Goal: Information Seeking & Learning: Understand process/instructions

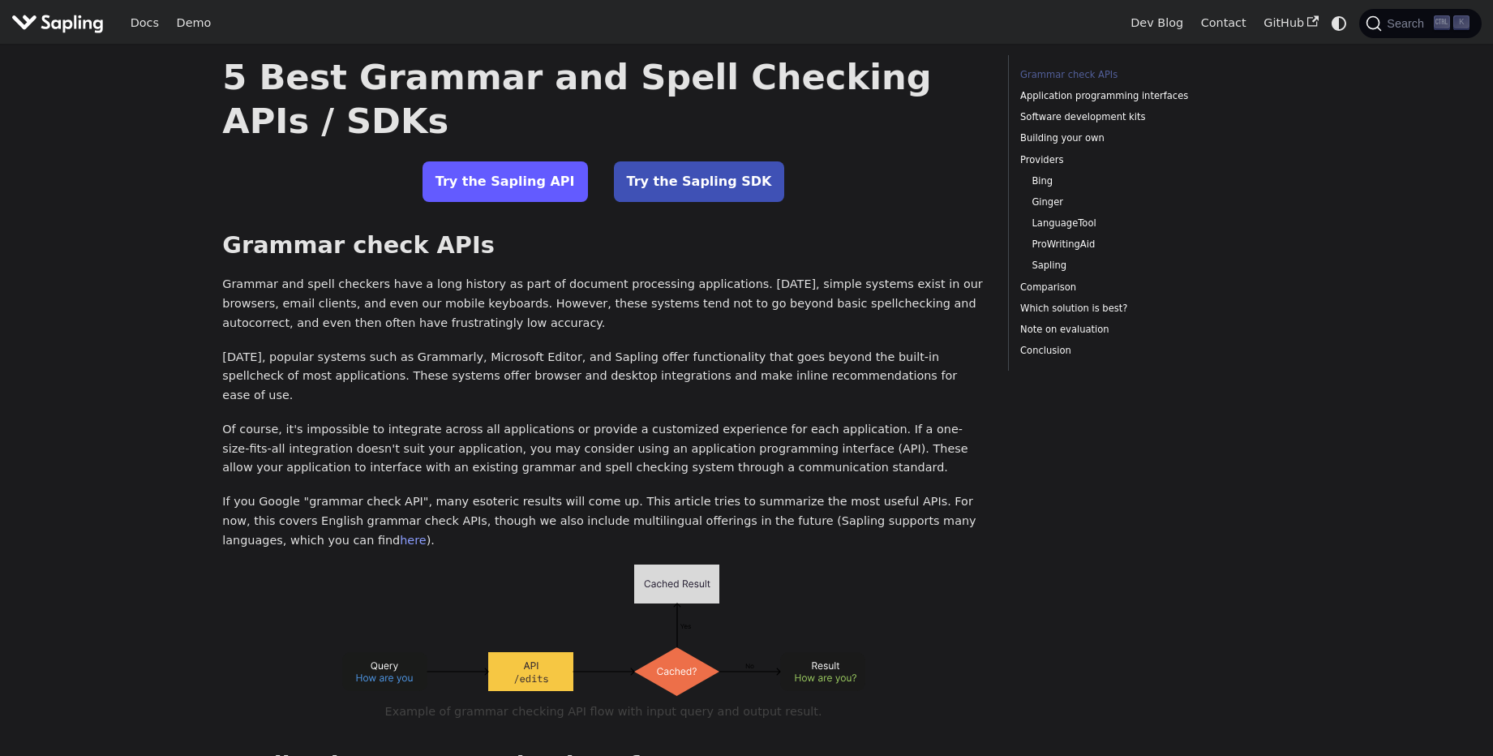
click at [470, 193] on link "Try the Sapling API" at bounding box center [504, 181] width 165 height 41
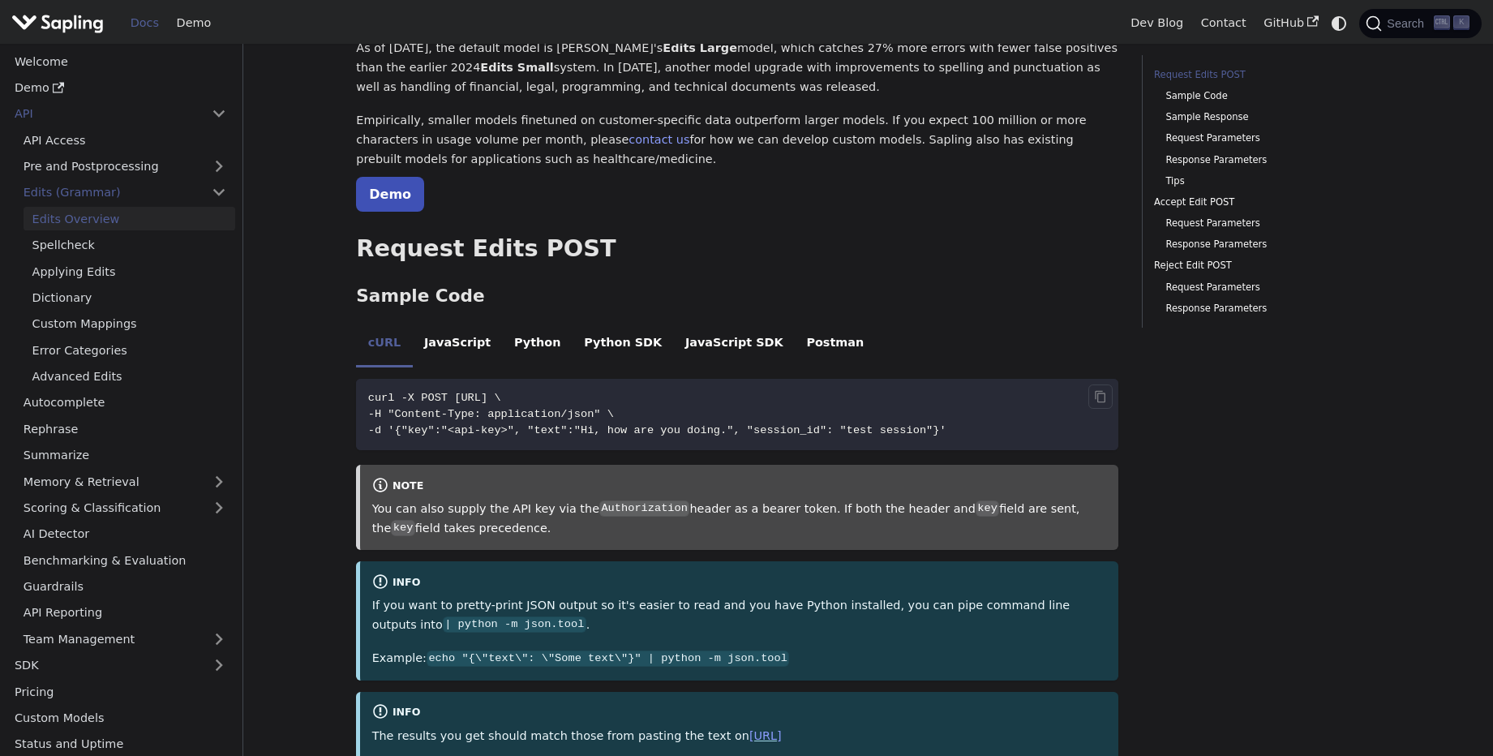
scroll to position [195, 0]
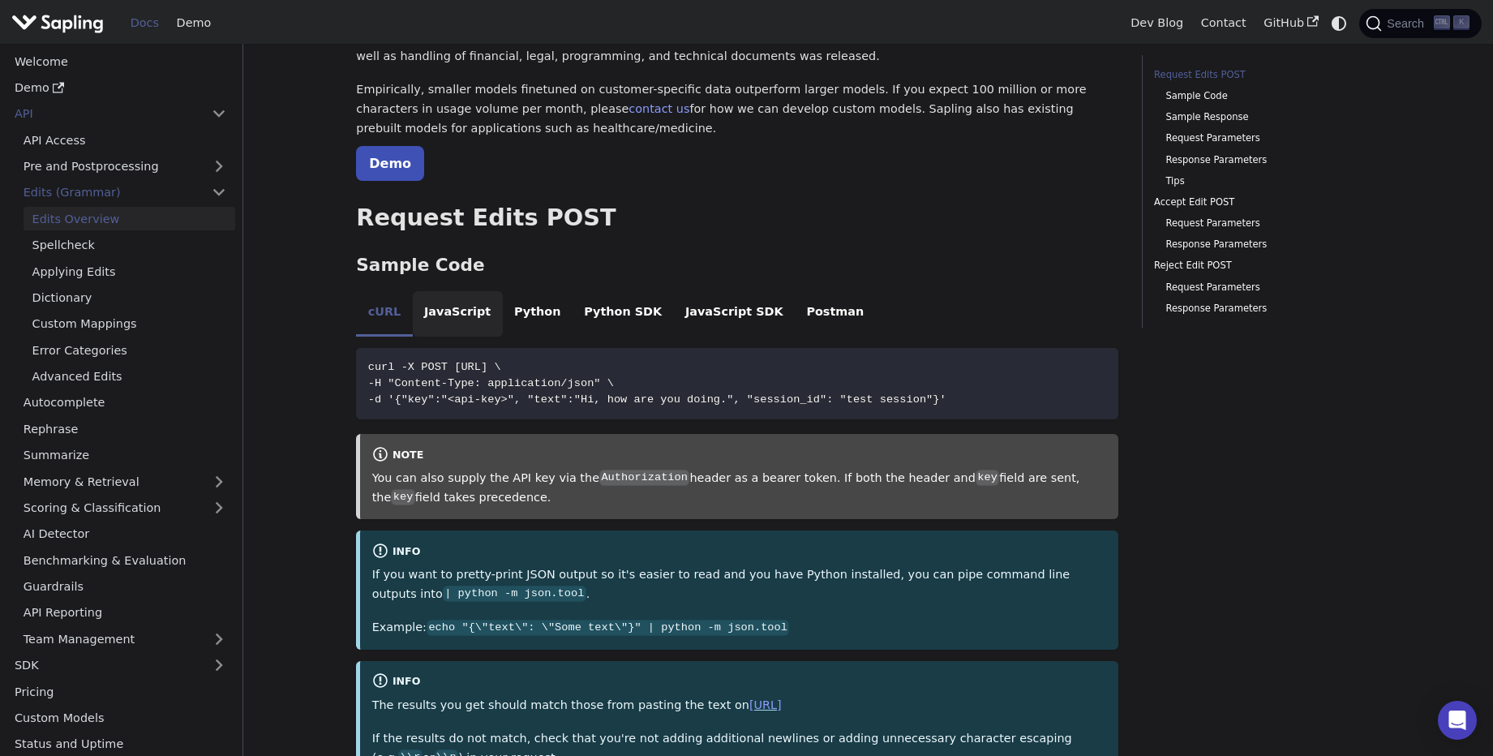
click at [467, 308] on li "JavaScript" at bounding box center [458, 313] width 90 height 45
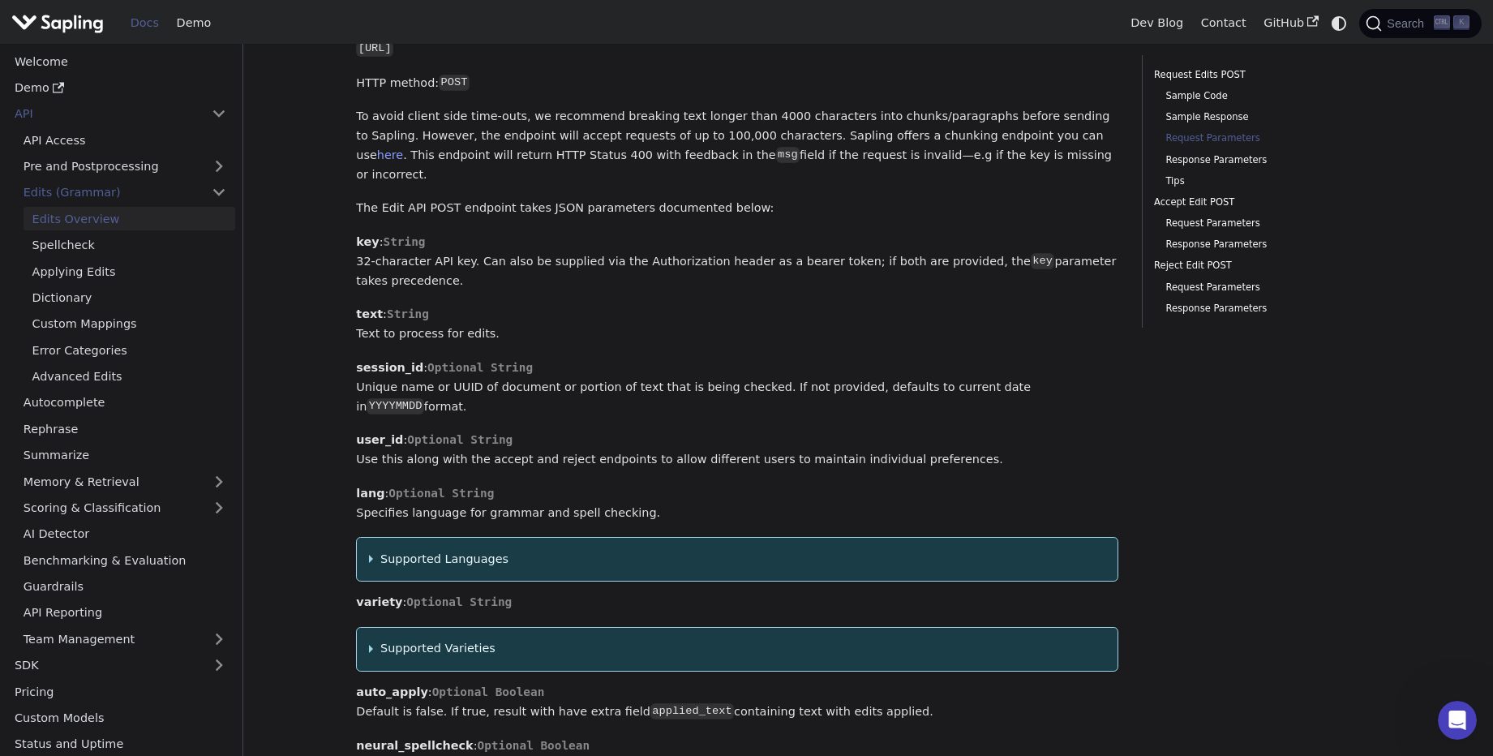
scroll to position [1459, 0]
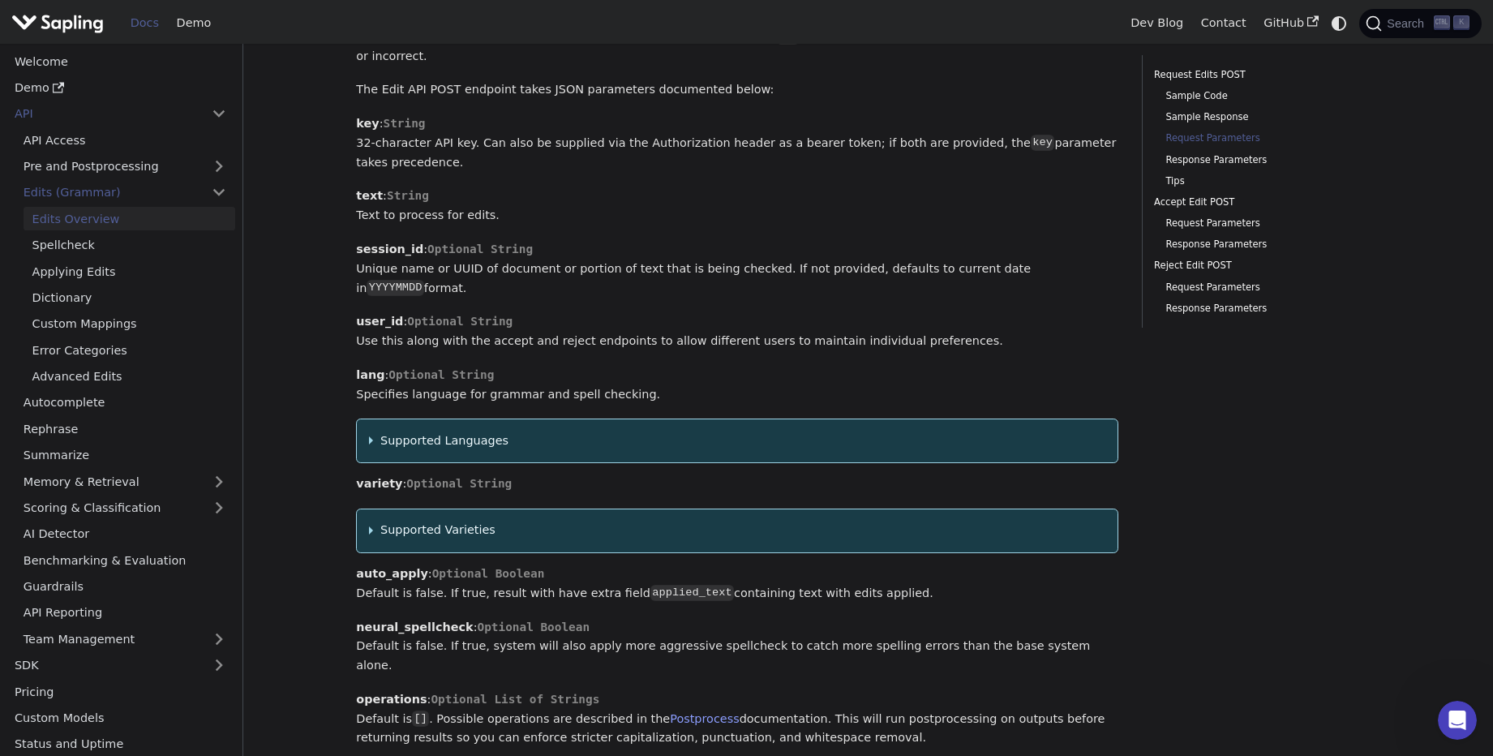
click at [422, 431] on summary "Supported Languages" at bounding box center [737, 440] width 737 height 19
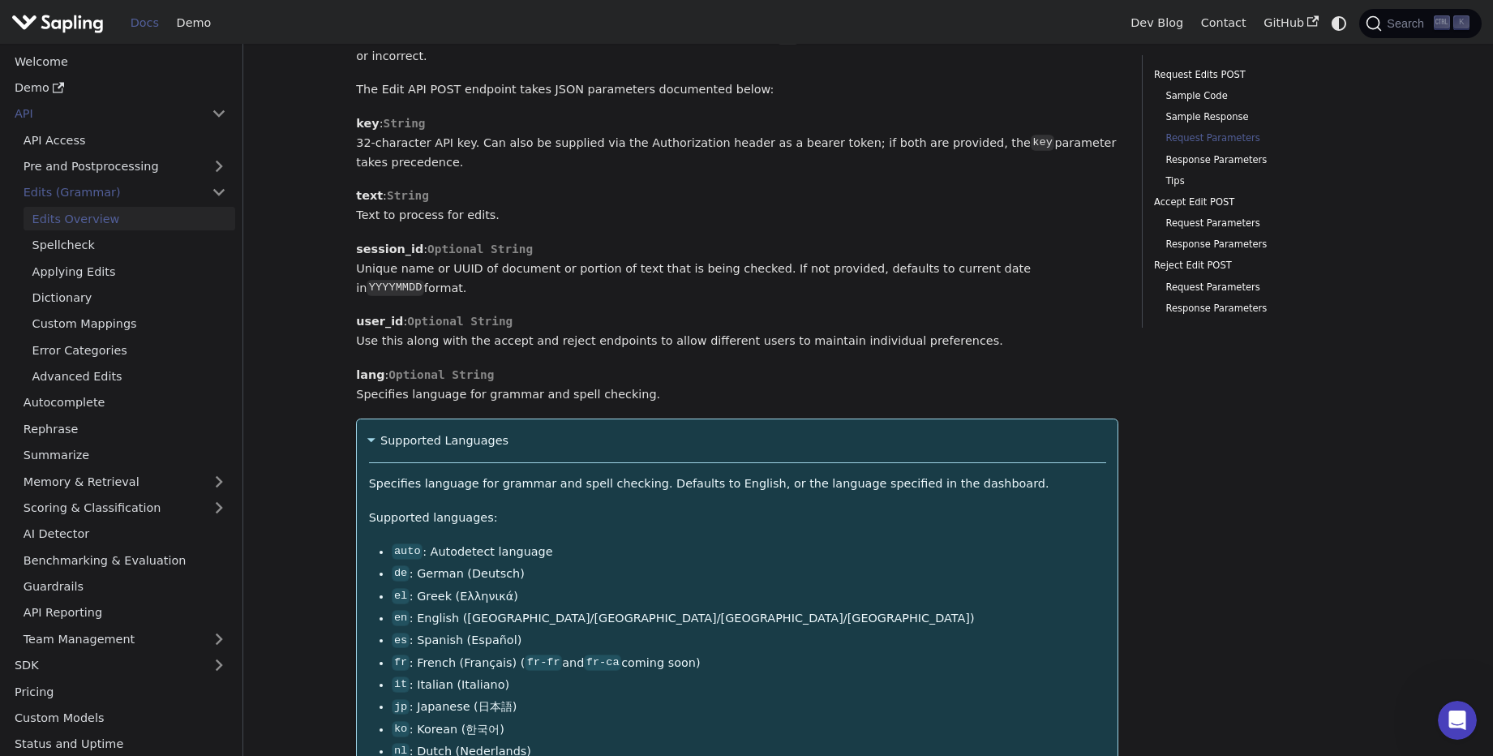
click at [423, 431] on summary "Supported Languages" at bounding box center [737, 440] width 737 height 19
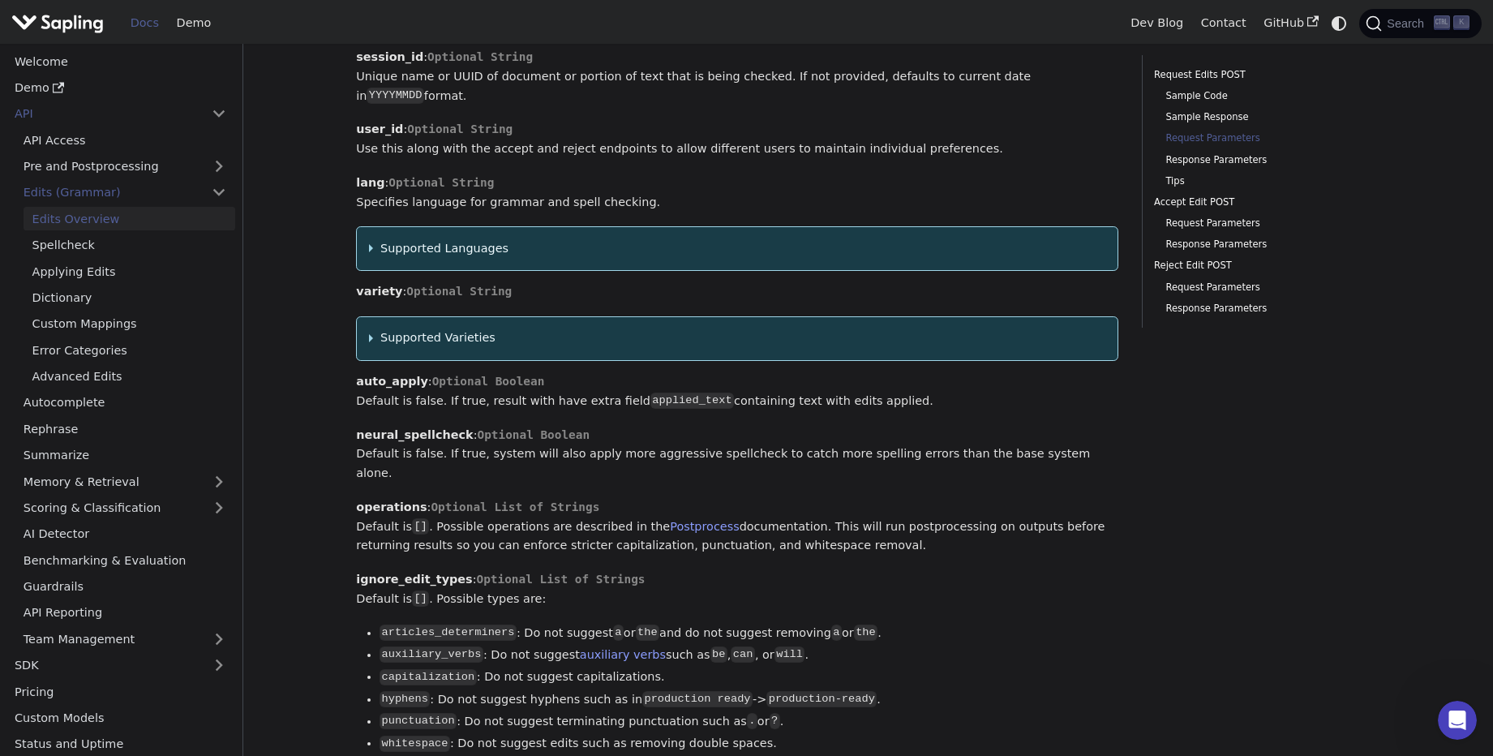
scroll to position [1654, 0]
click at [477, 326] on summary "Supported Varieties" at bounding box center [737, 335] width 737 height 19
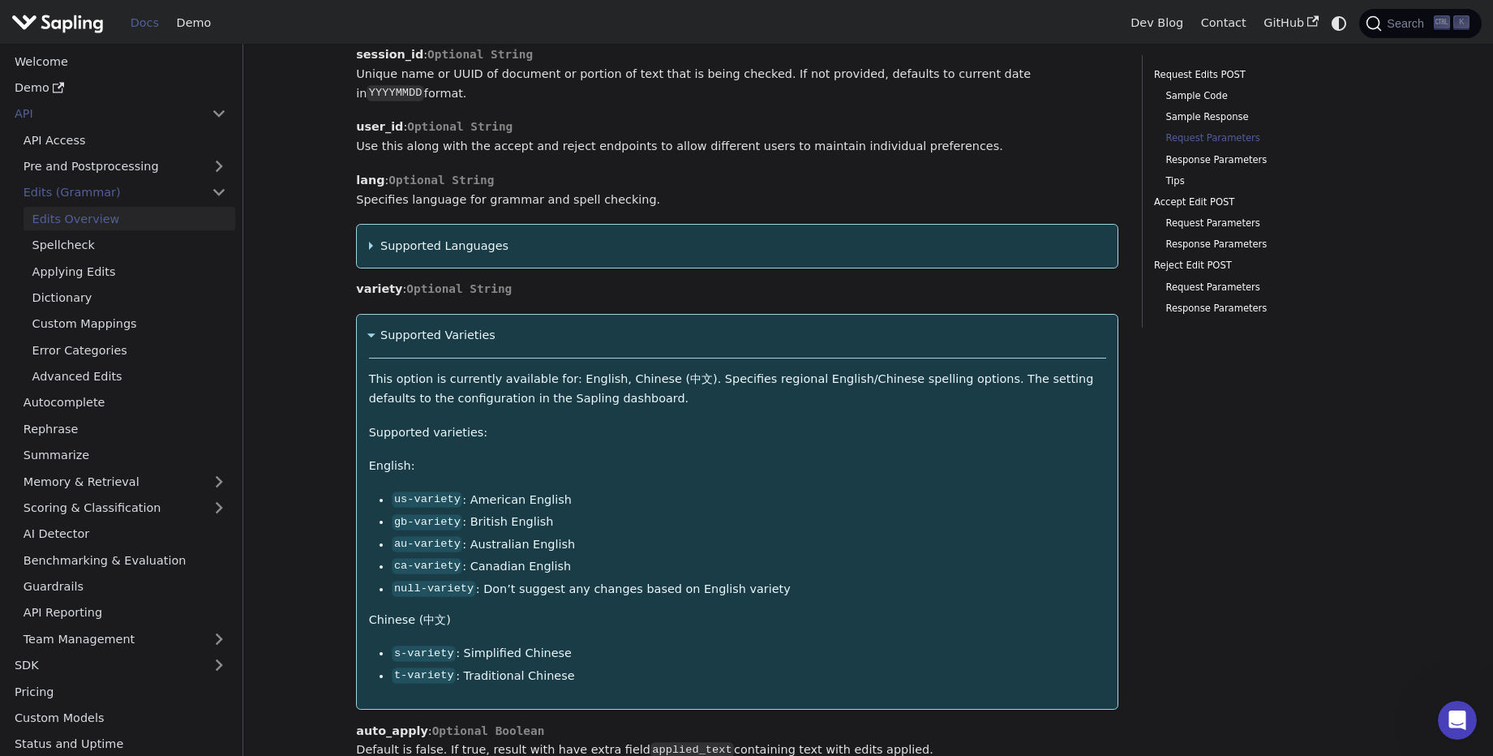
click at [477, 326] on summary "Supported Varieties" at bounding box center [737, 335] width 737 height 19
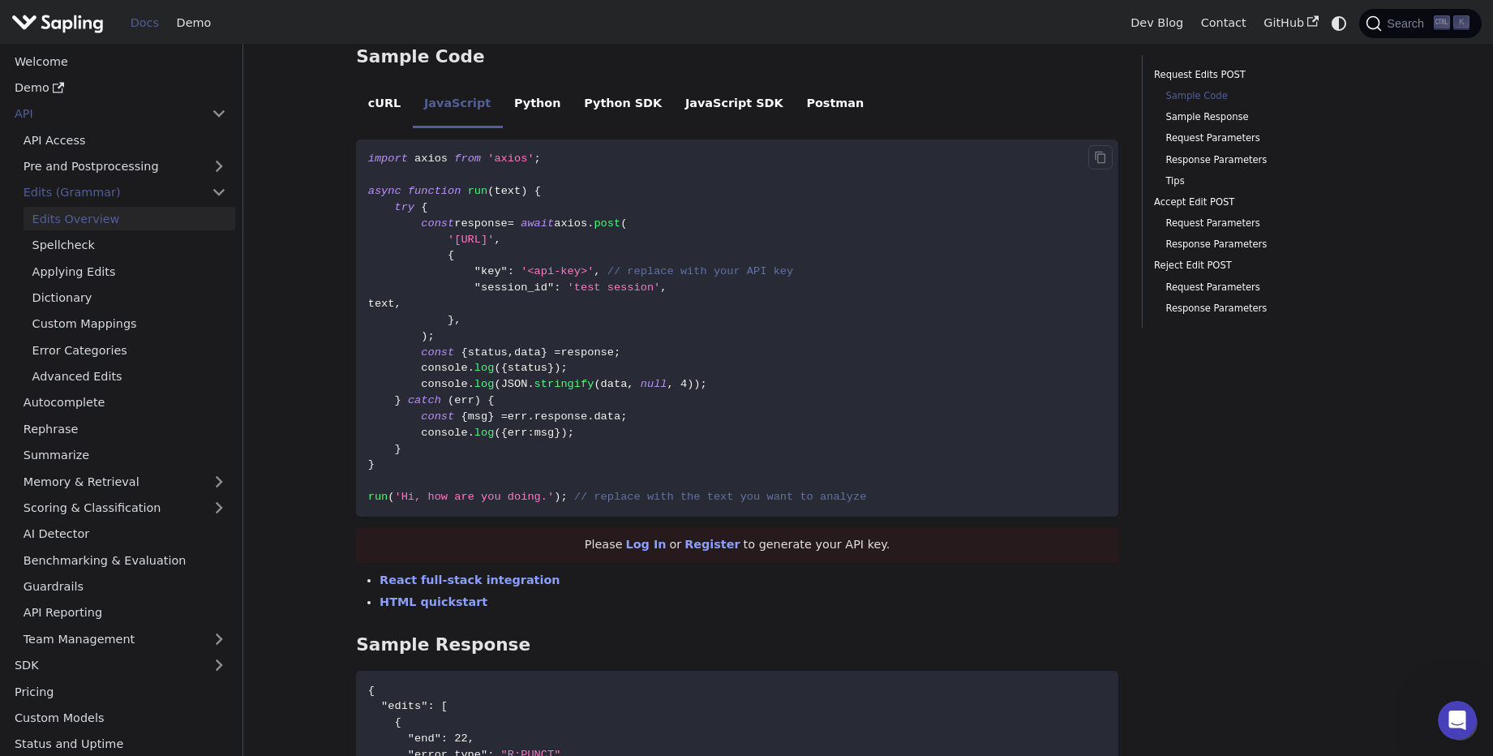
scroll to position [303, 0]
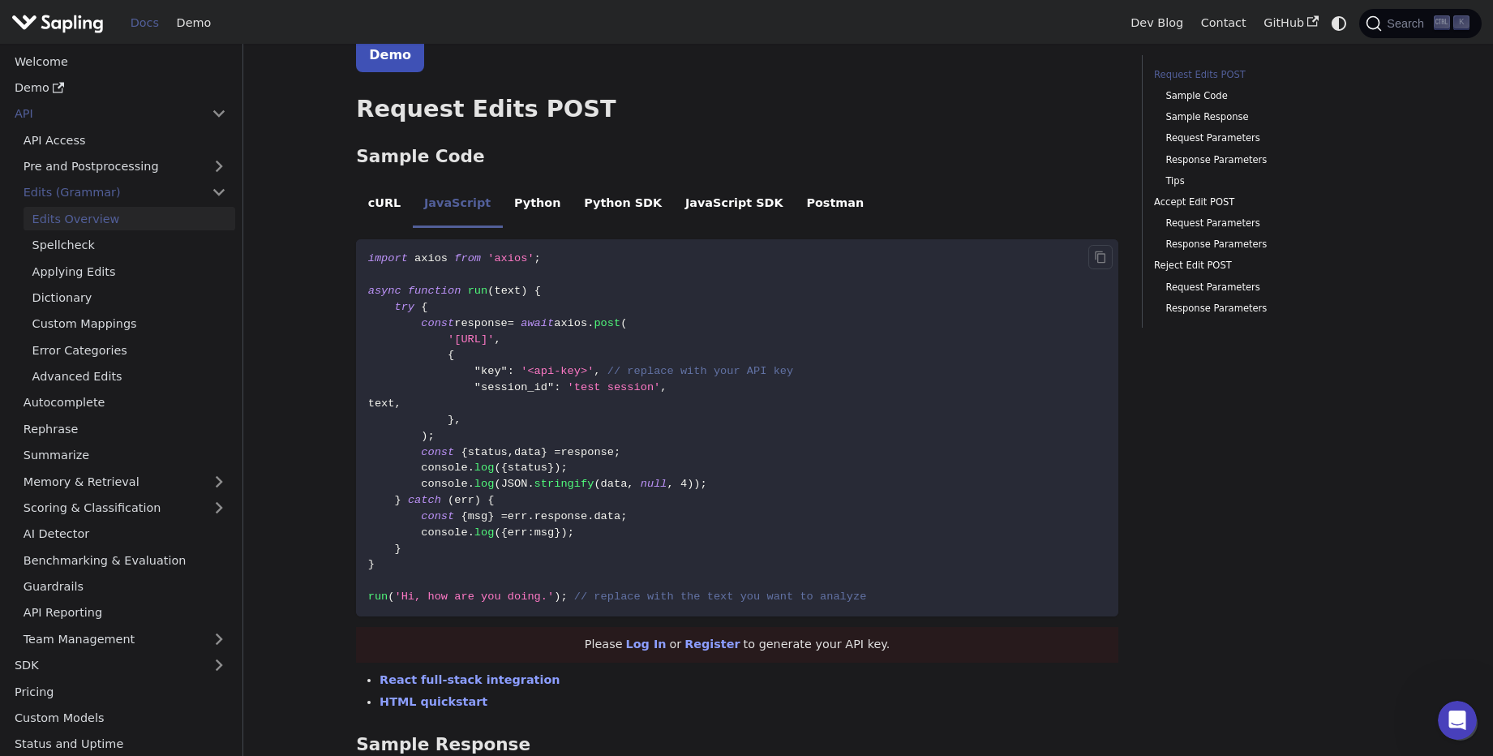
click at [561, 371] on span "'<api-key>'" at bounding box center [557, 371] width 73 height 12
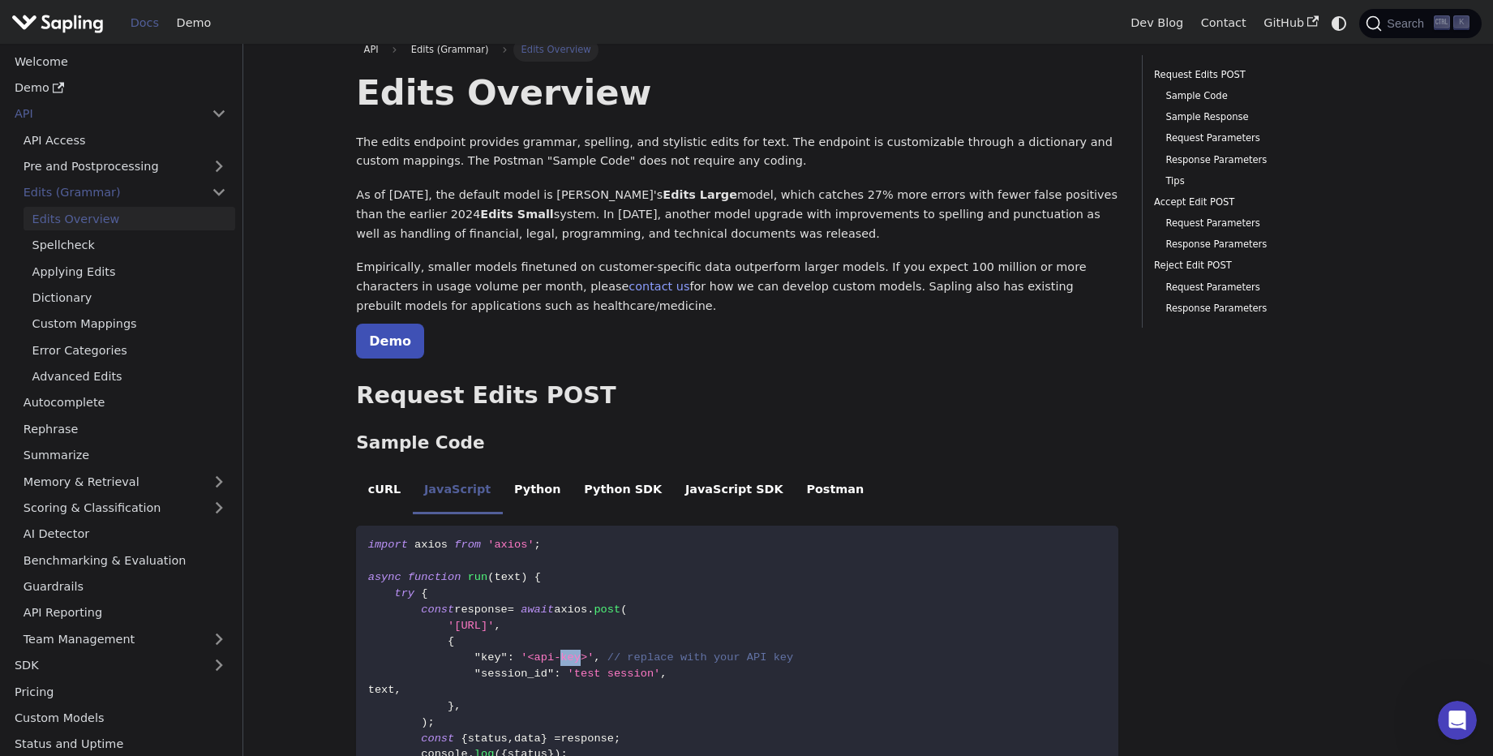
scroll to position [11, 0]
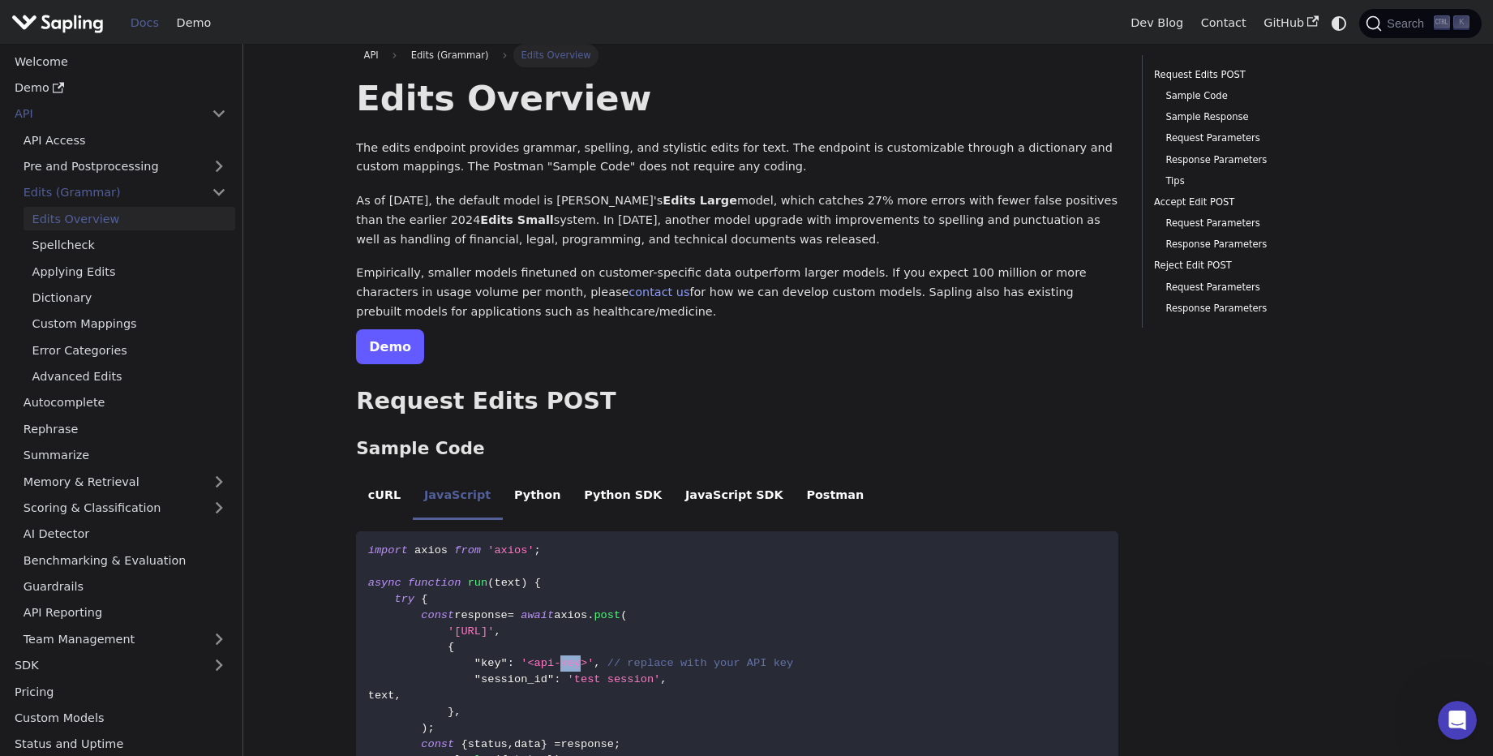
click at [405, 359] on link "Demo" at bounding box center [390, 346] width 68 height 35
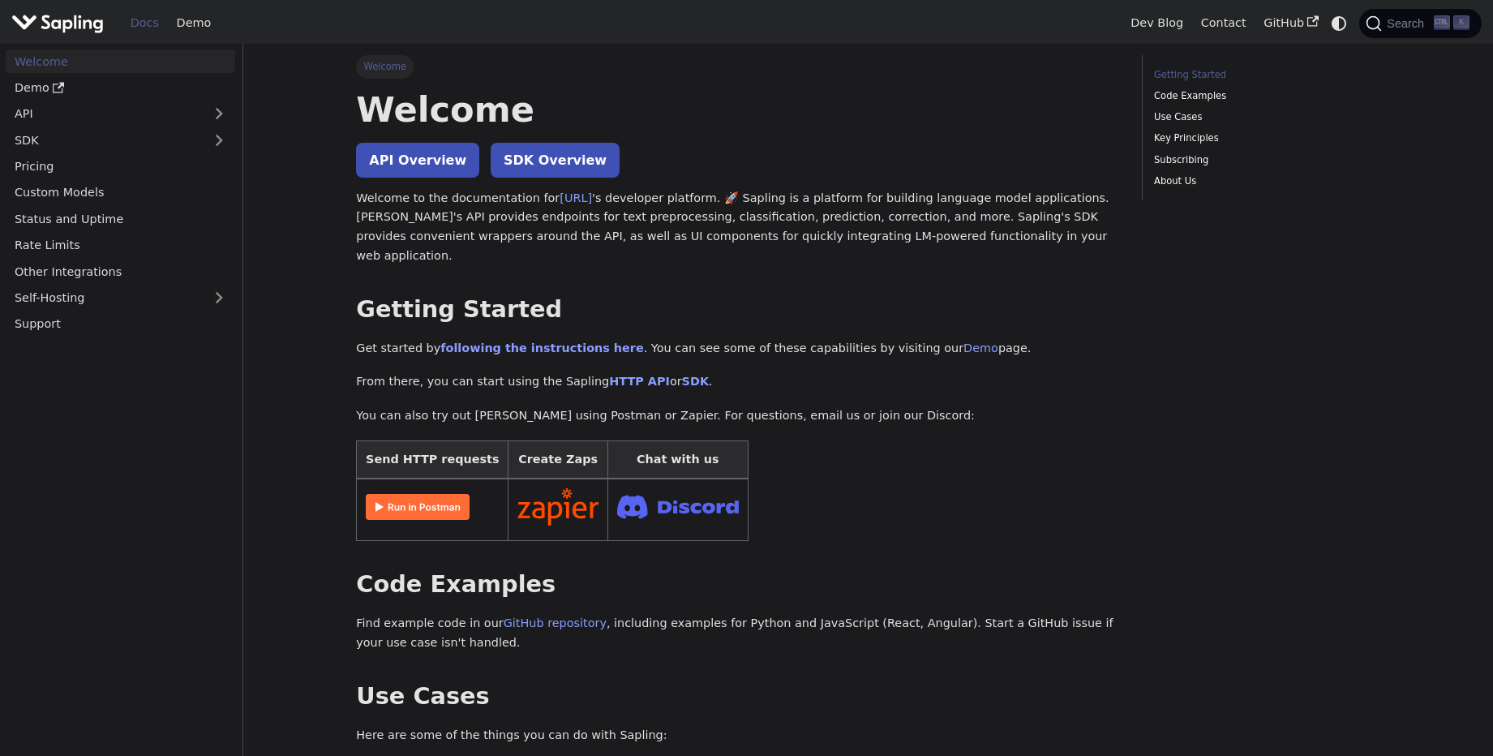
click at [409, 494] on img at bounding box center [418, 507] width 104 height 26
click at [419, 169] on link "API Overview" at bounding box center [417, 160] width 123 height 35
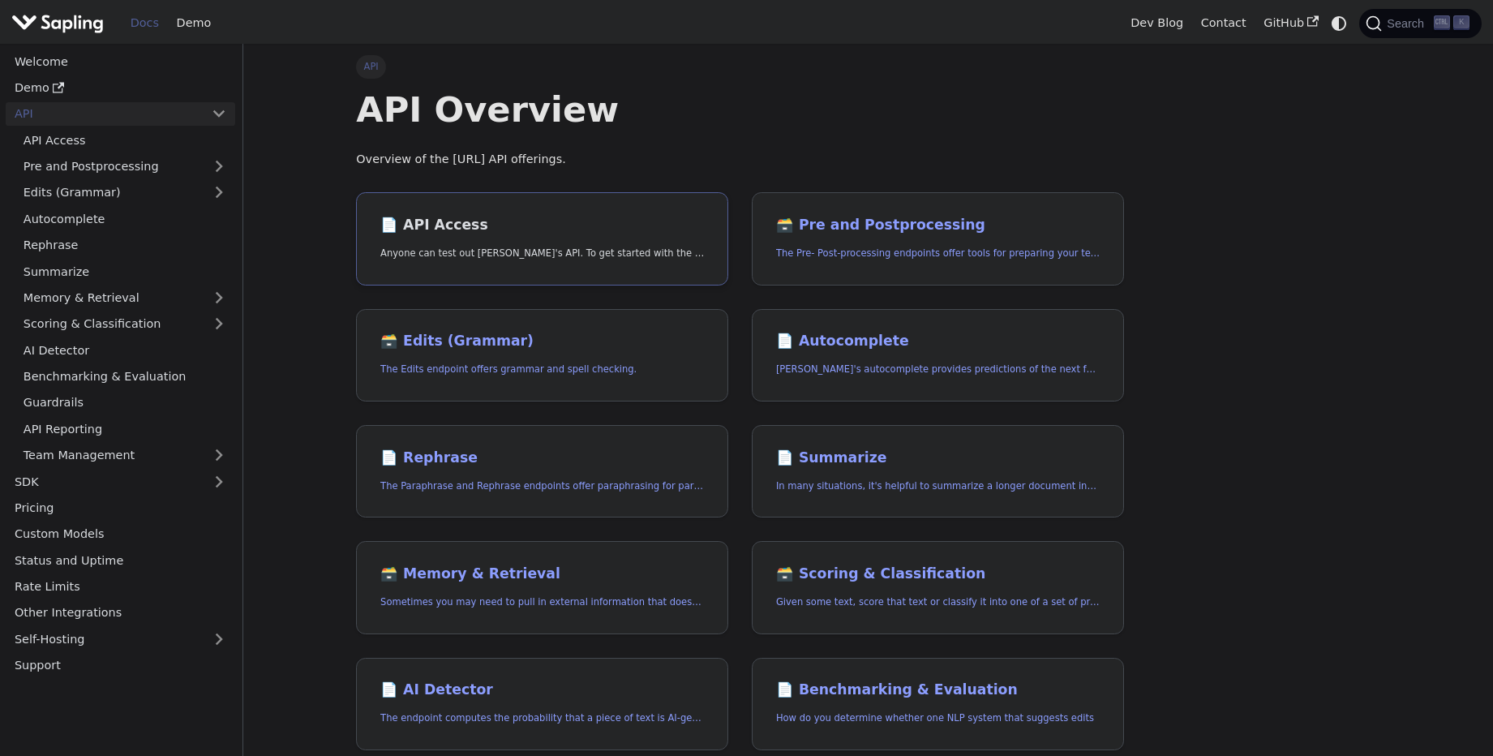
click at [525, 226] on h2 "📄️ API Access" at bounding box center [541, 225] width 323 height 18
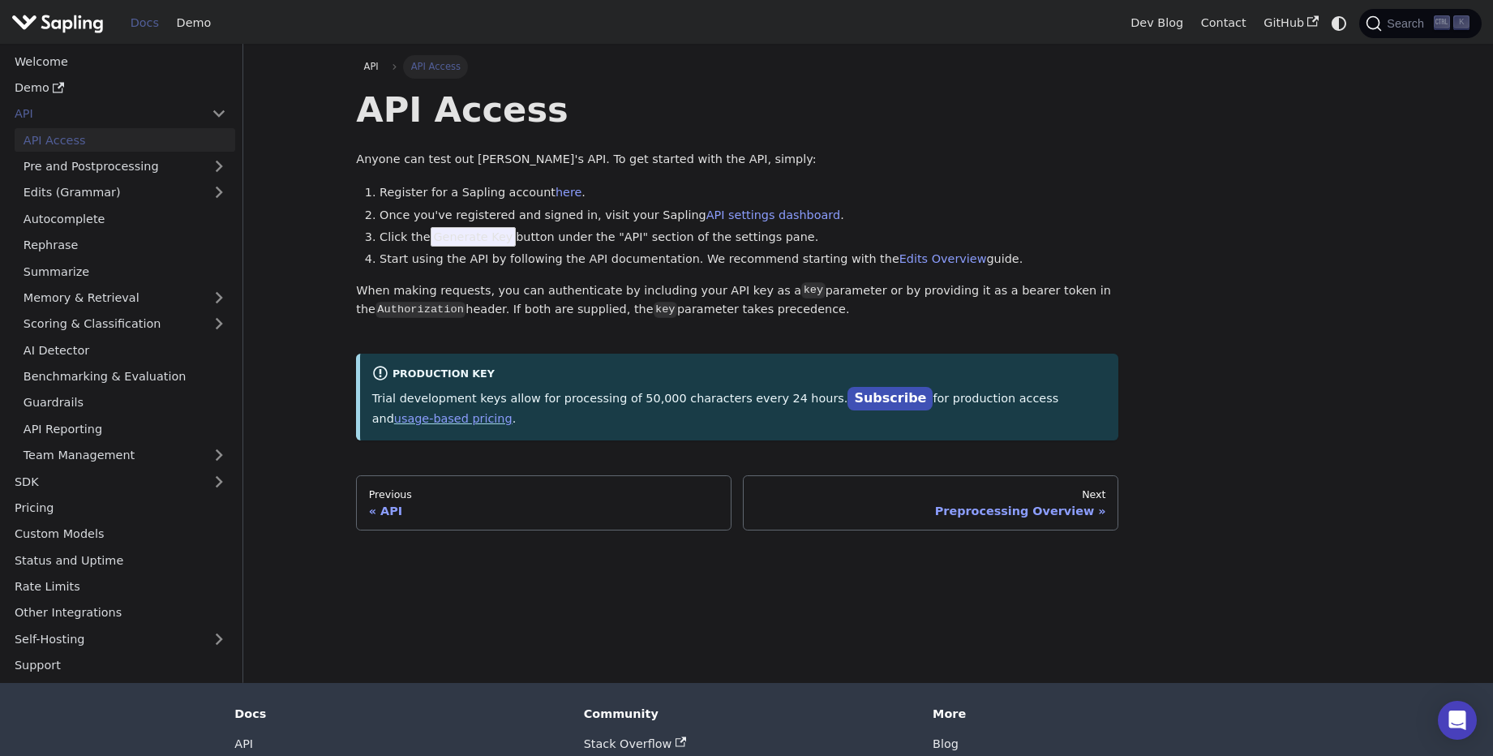
click at [1065, 224] on li "Once you've registered and signed in, visit your Sapling API settings dashboard…" at bounding box center [748, 215] width 739 height 19
click at [737, 216] on link "API settings dashboard" at bounding box center [773, 214] width 134 height 13
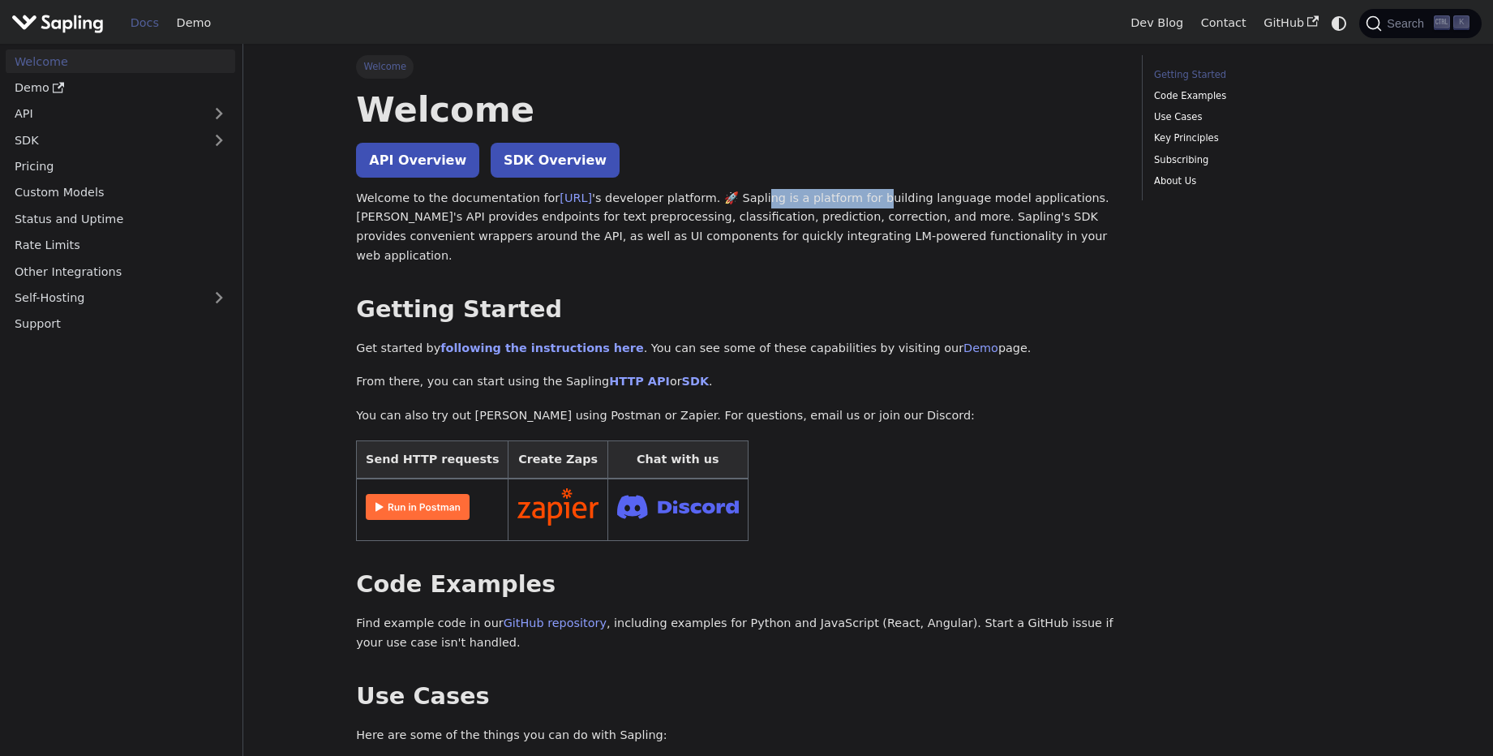
drag, startPoint x: 760, startPoint y: 200, endPoint x: 869, endPoint y: 195, distance: 109.6
click at [869, 195] on p "Welcome to the documentation for [URL] 's developer platform. 🚀 Sapling is a pl…" at bounding box center [737, 227] width 762 height 77
click at [457, 341] on link "following the instructions here" at bounding box center [541, 347] width 203 height 13
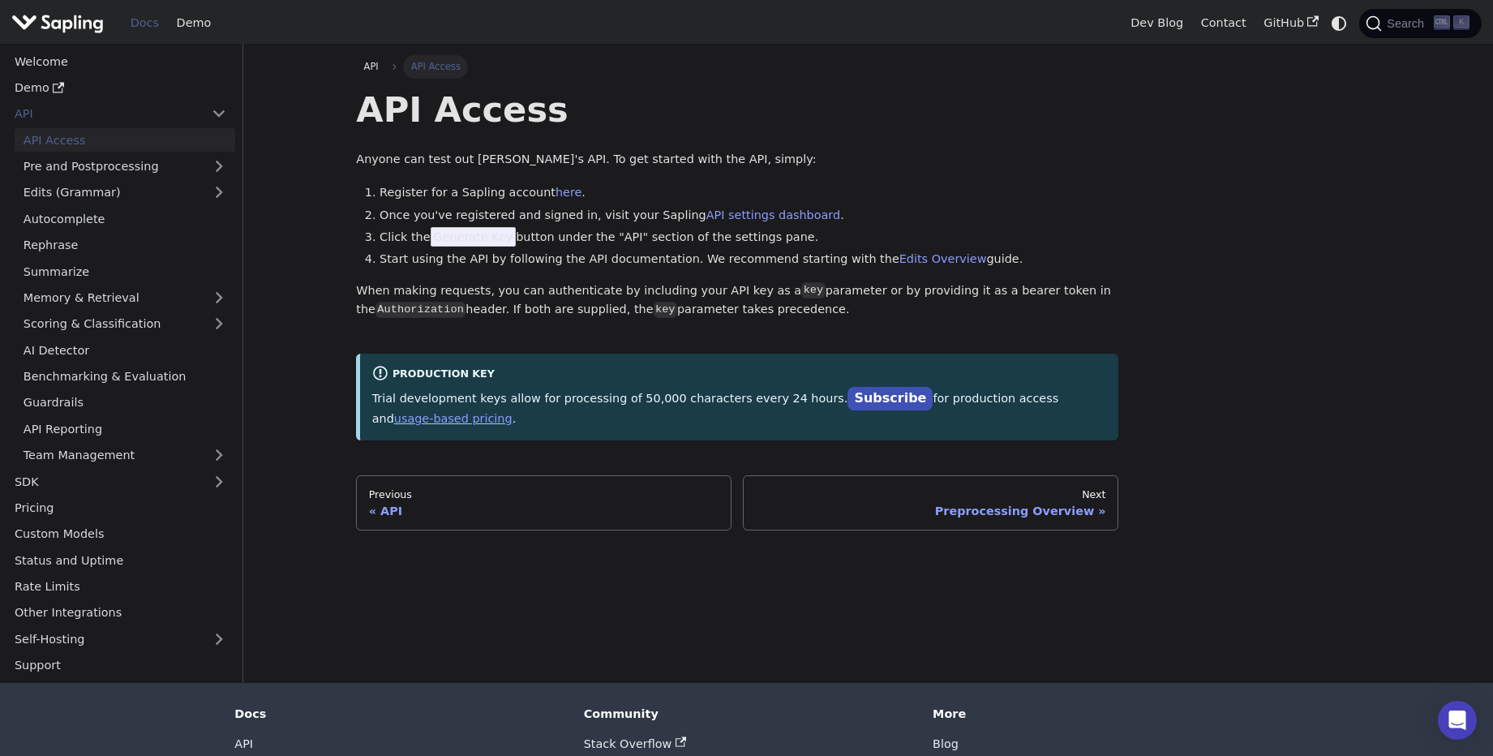
click at [893, 209] on li "Once you've registered and signed in, visit your Sapling API settings dashboard…" at bounding box center [748, 215] width 739 height 19
click at [576, 233] on li "Click the Generate Key button under the "API" section of the settings pane." at bounding box center [748, 237] width 739 height 19
drag, startPoint x: 522, startPoint y: 250, endPoint x: 498, endPoint y: 249, distance: 24.3
click at [521, 252] on li "Start using the API by following the API documentation. We recommend starting w…" at bounding box center [748, 259] width 739 height 19
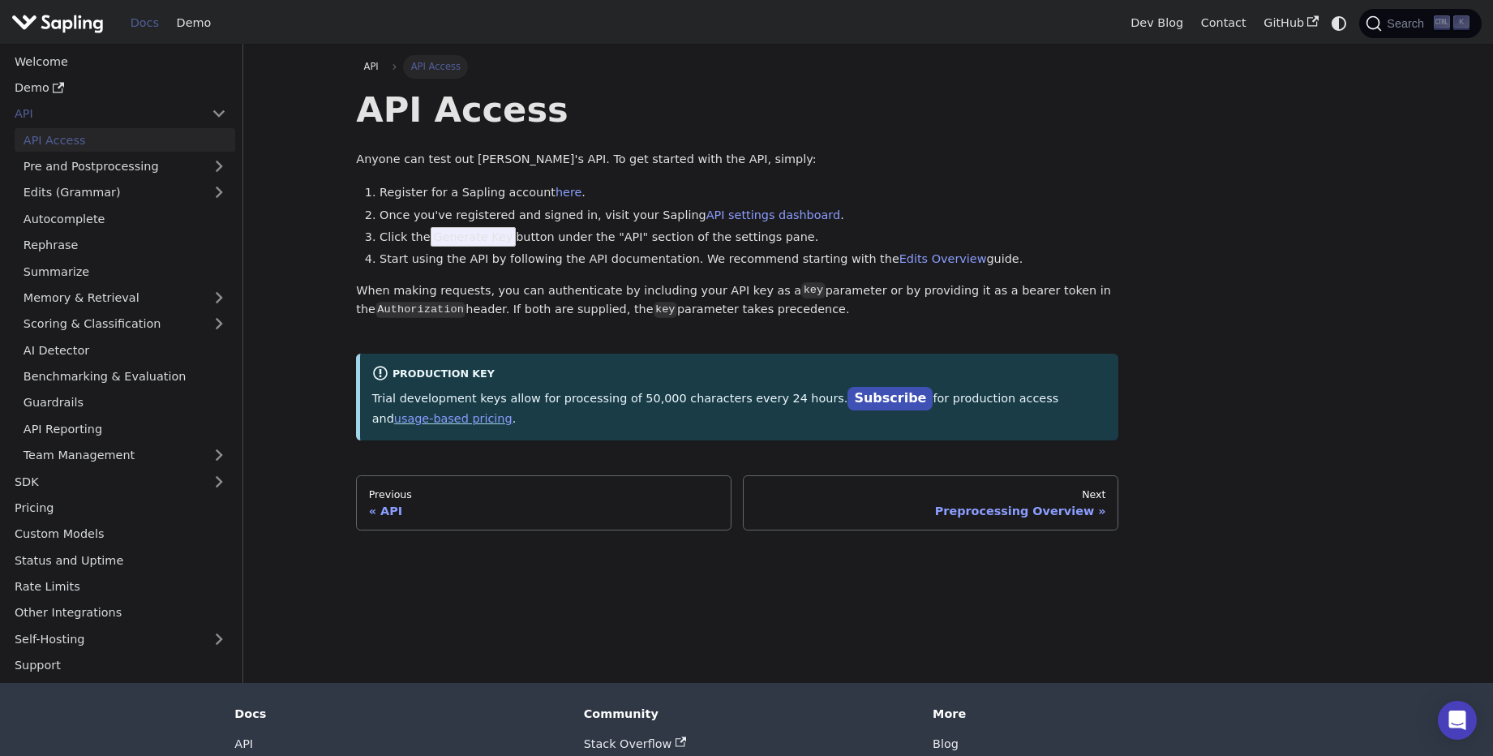
click at [468, 237] on span "Generate Key" at bounding box center [474, 236] width 86 height 19
click at [470, 238] on span "Generate Key" at bounding box center [474, 236] width 86 height 19
click at [502, 241] on span "Generate Key" at bounding box center [474, 236] width 86 height 19
click at [486, 235] on span "Generate Key" at bounding box center [474, 236] width 86 height 19
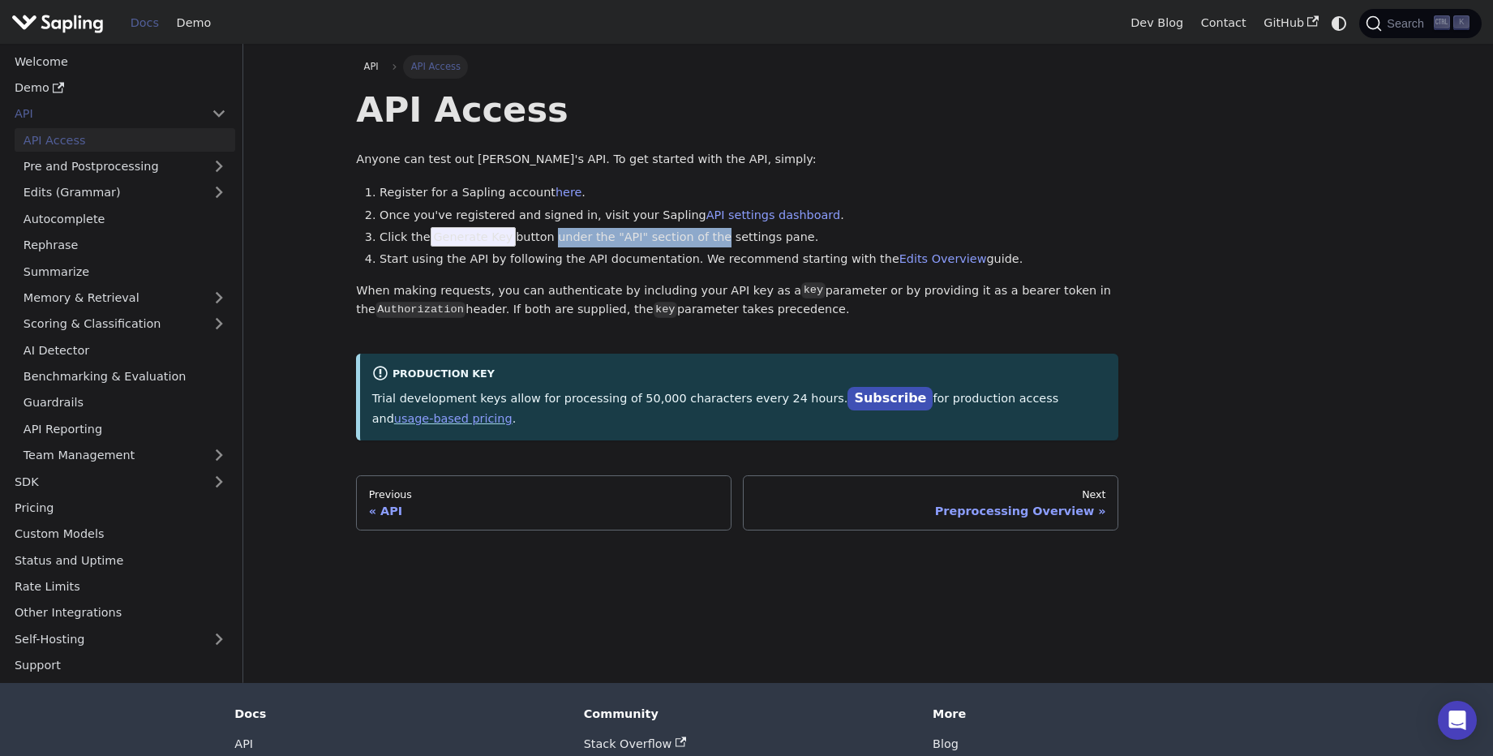
drag, startPoint x: 550, startPoint y: 233, endPoint x: 752, endPoint y: 231, distance: 201.9
click at [738, 233] on li "Click the Generate Key button under the "API" section of the settings pane." at bounding box center [748, 237] width 739 height 19
click at [914, 259] on link "Edits Overview" at bounding box center [943, 258] width 88 height 13
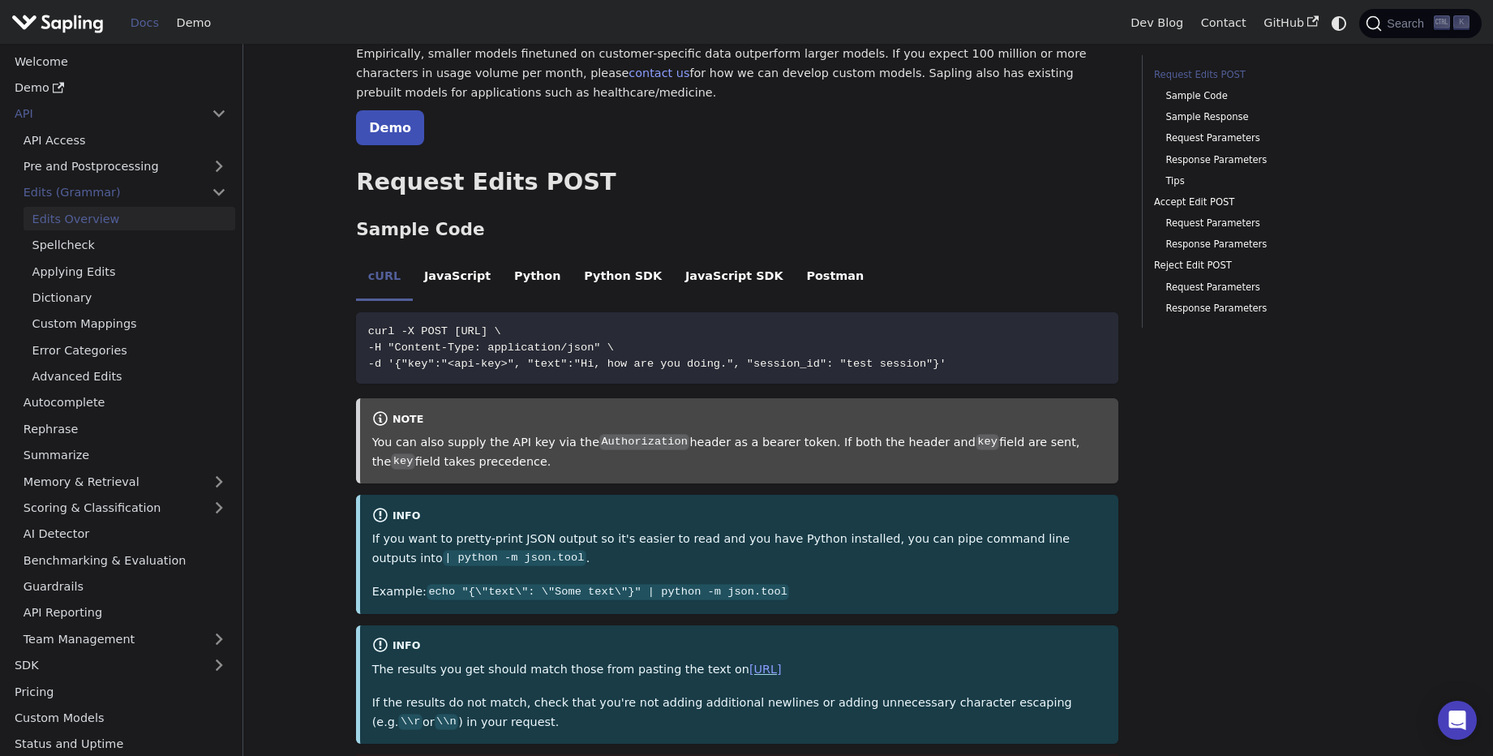
scroll to position [292, 0]
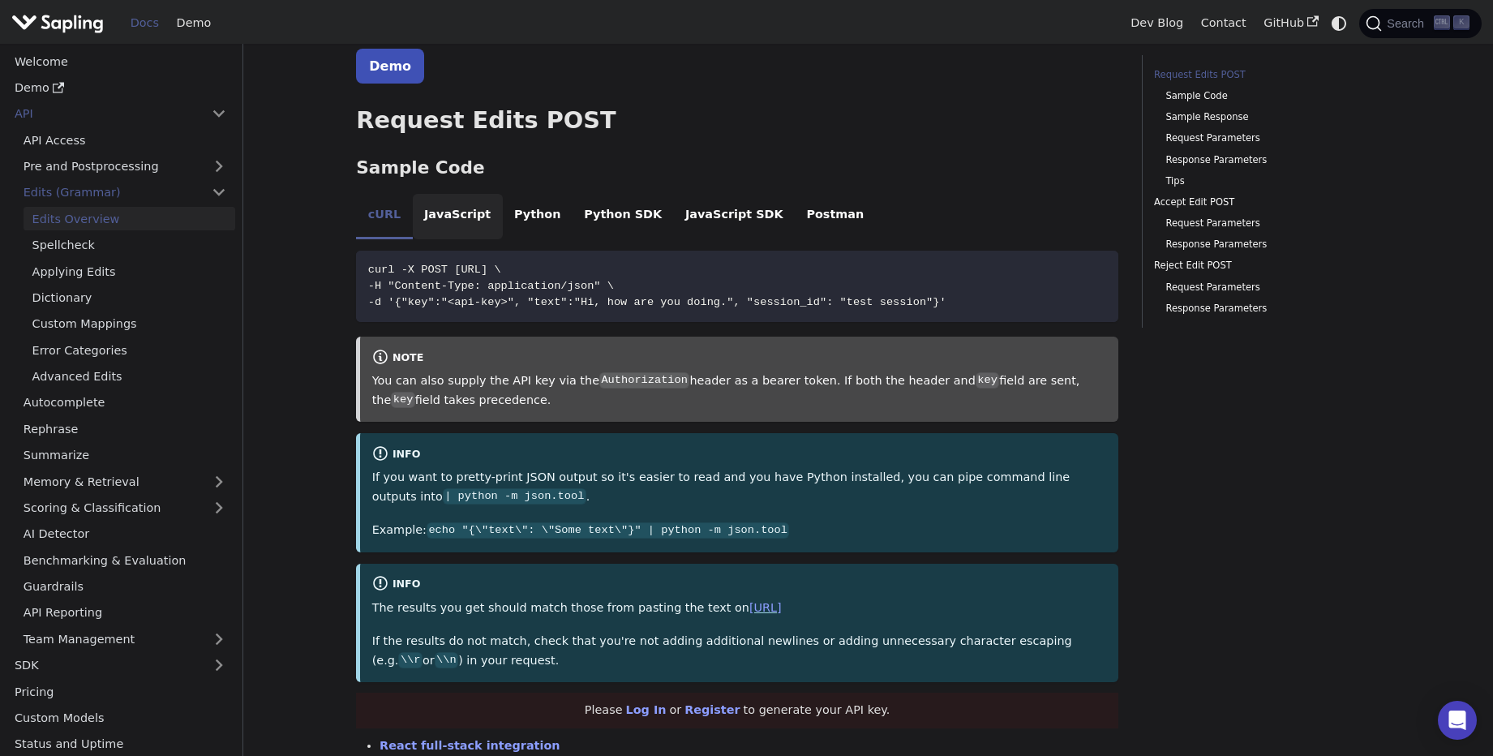
click at [437, 212] on li "JavaScript" at bounding box center [458, 216] width 90 height 45
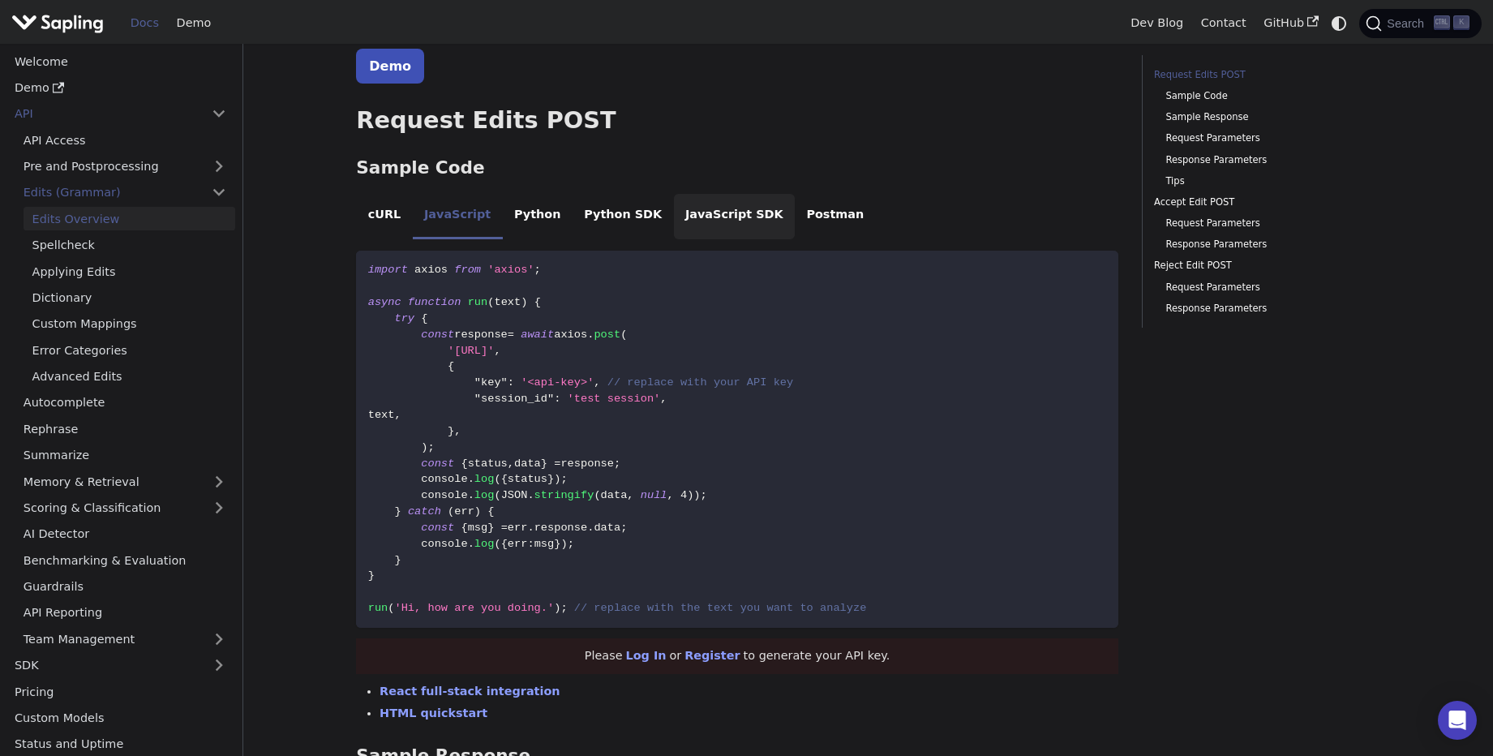
click at [690, 212] on li "JavaScript SDK" at bounding box center [735, 216] width 122 height 45
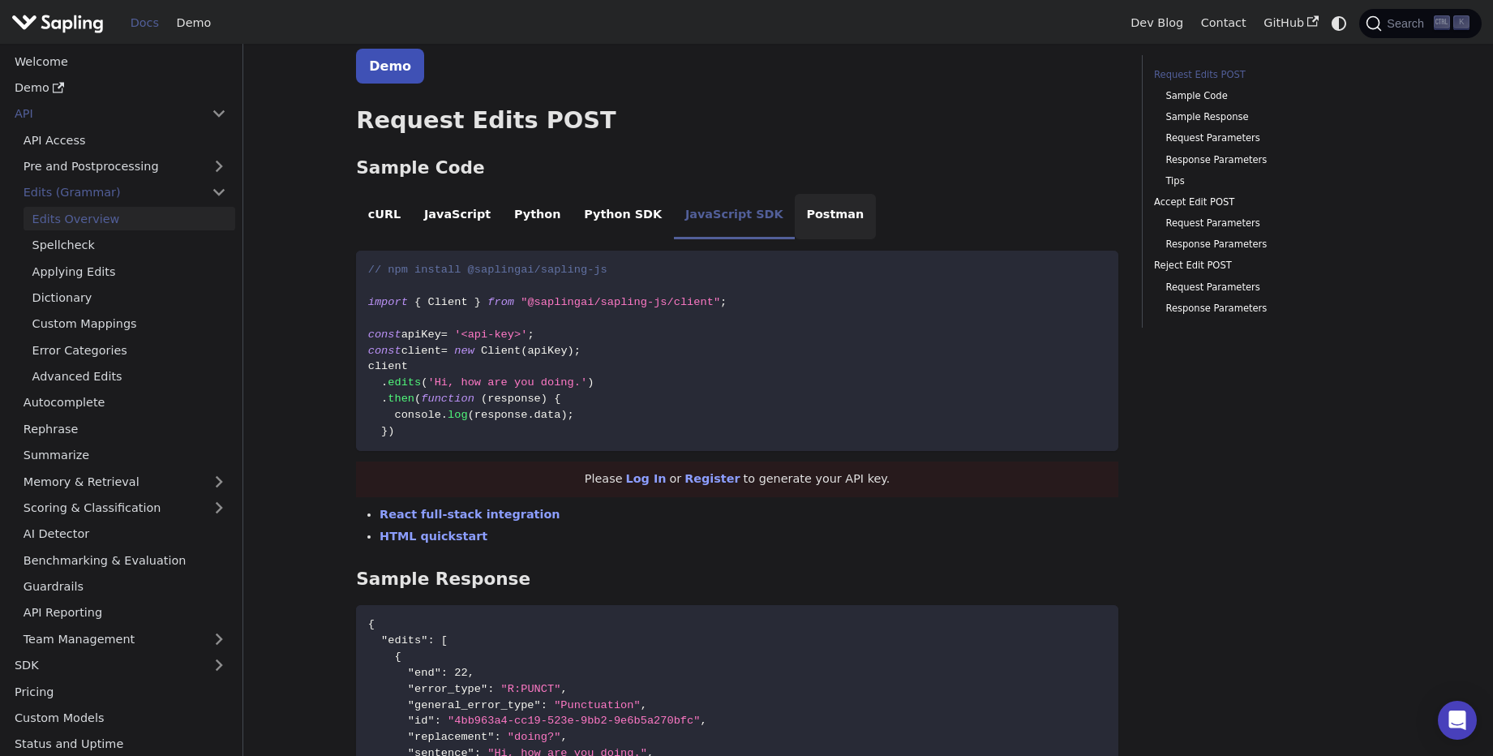
click at [795, 216] on li "Postman" at bounding box center [835, 216] width 81 height 45
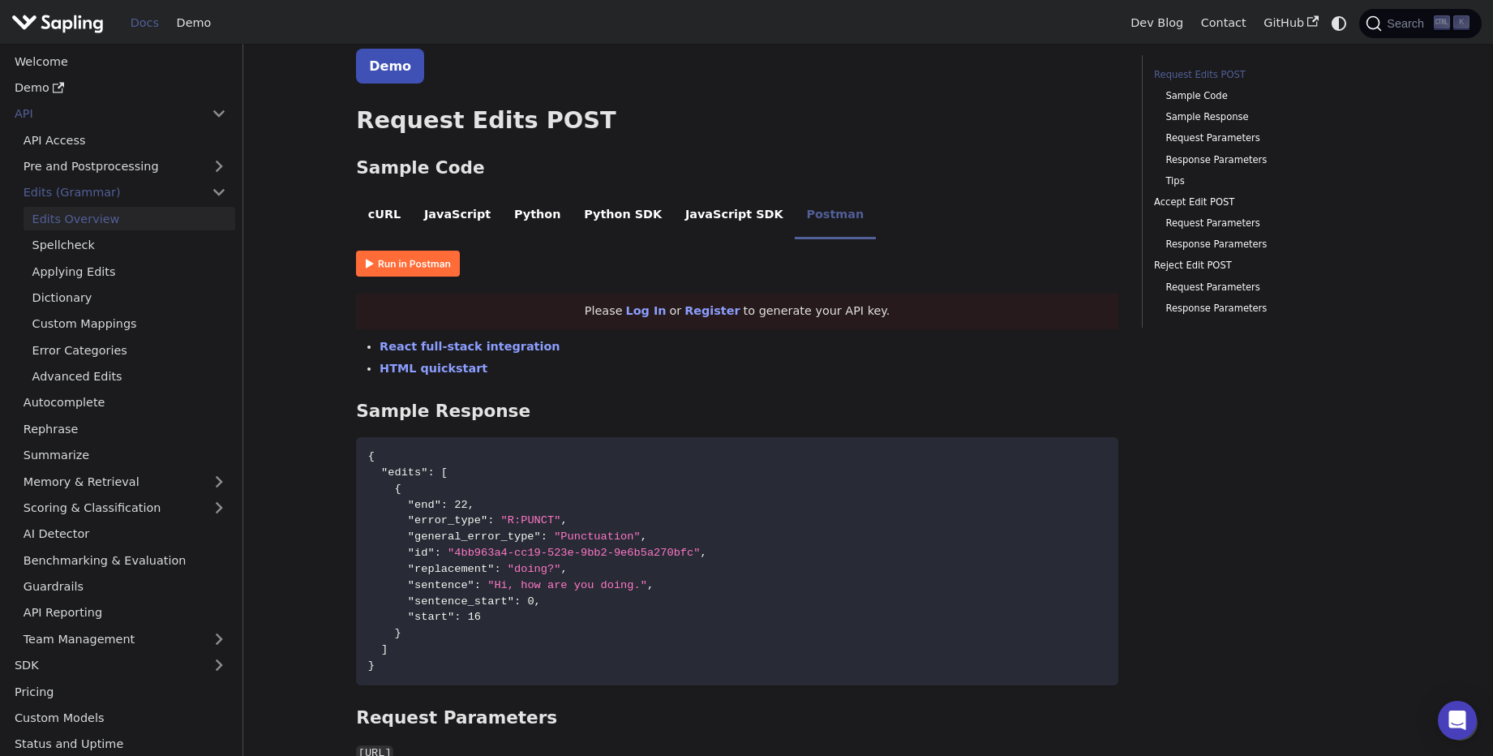
click at [400, 267] on img at bounding box center [408, 264] width 104 height 26
